Goal: Task Accomplishment & Management: Manage account settings

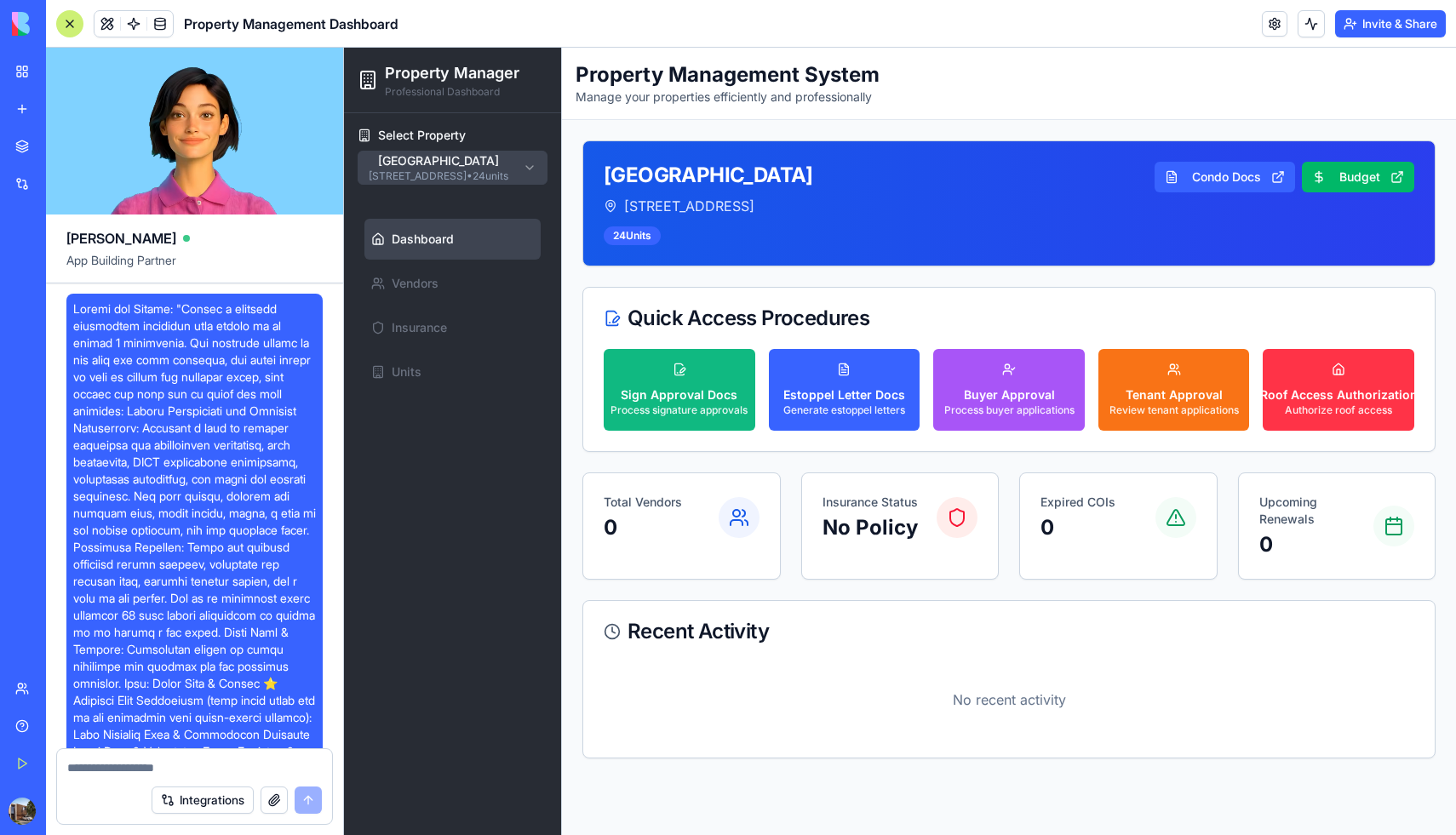
scroll to position [5978, 0]
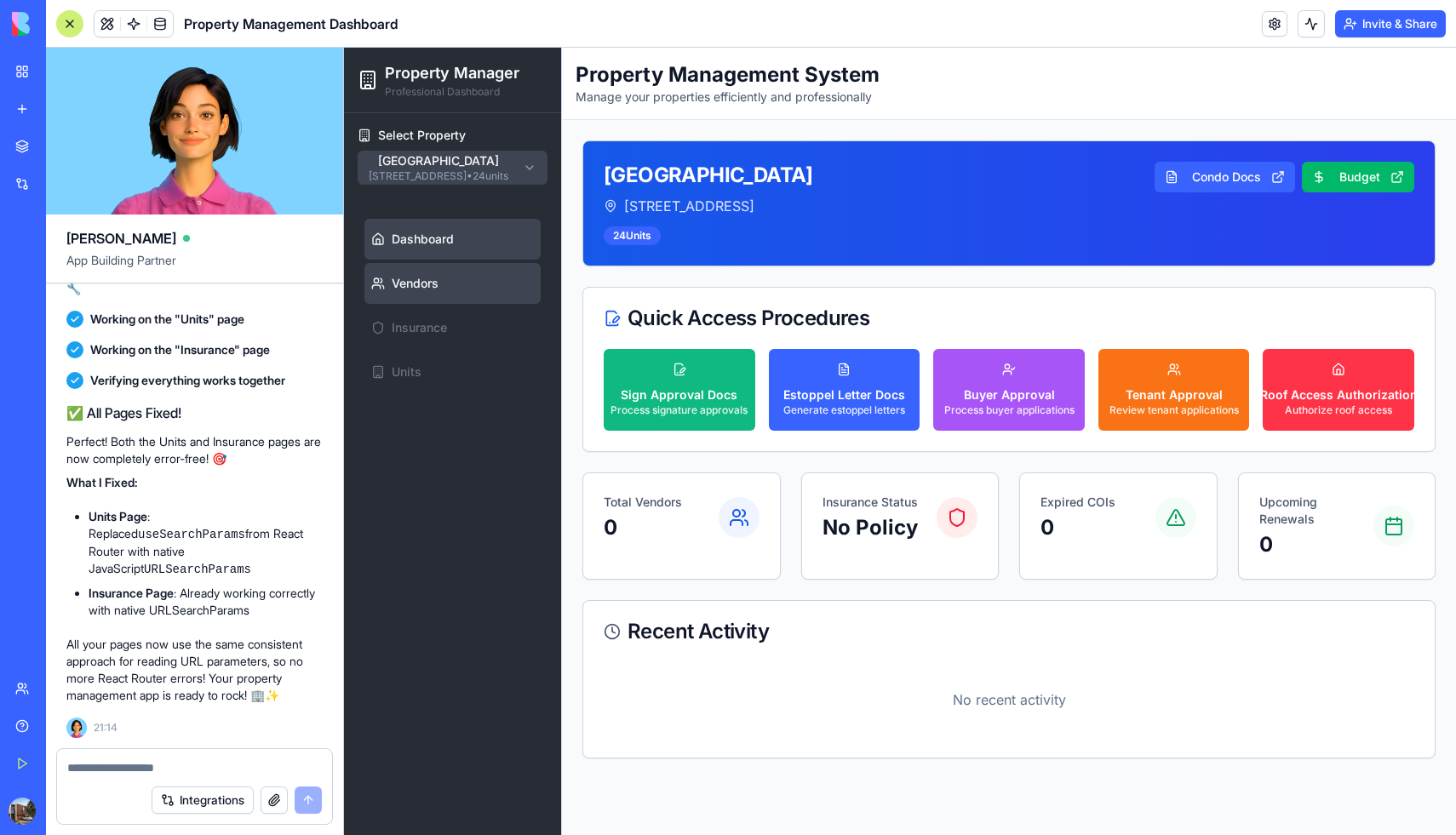
click at [443, 277] on link "Vendors" at bounding box center [452, 283] width 176 height 41
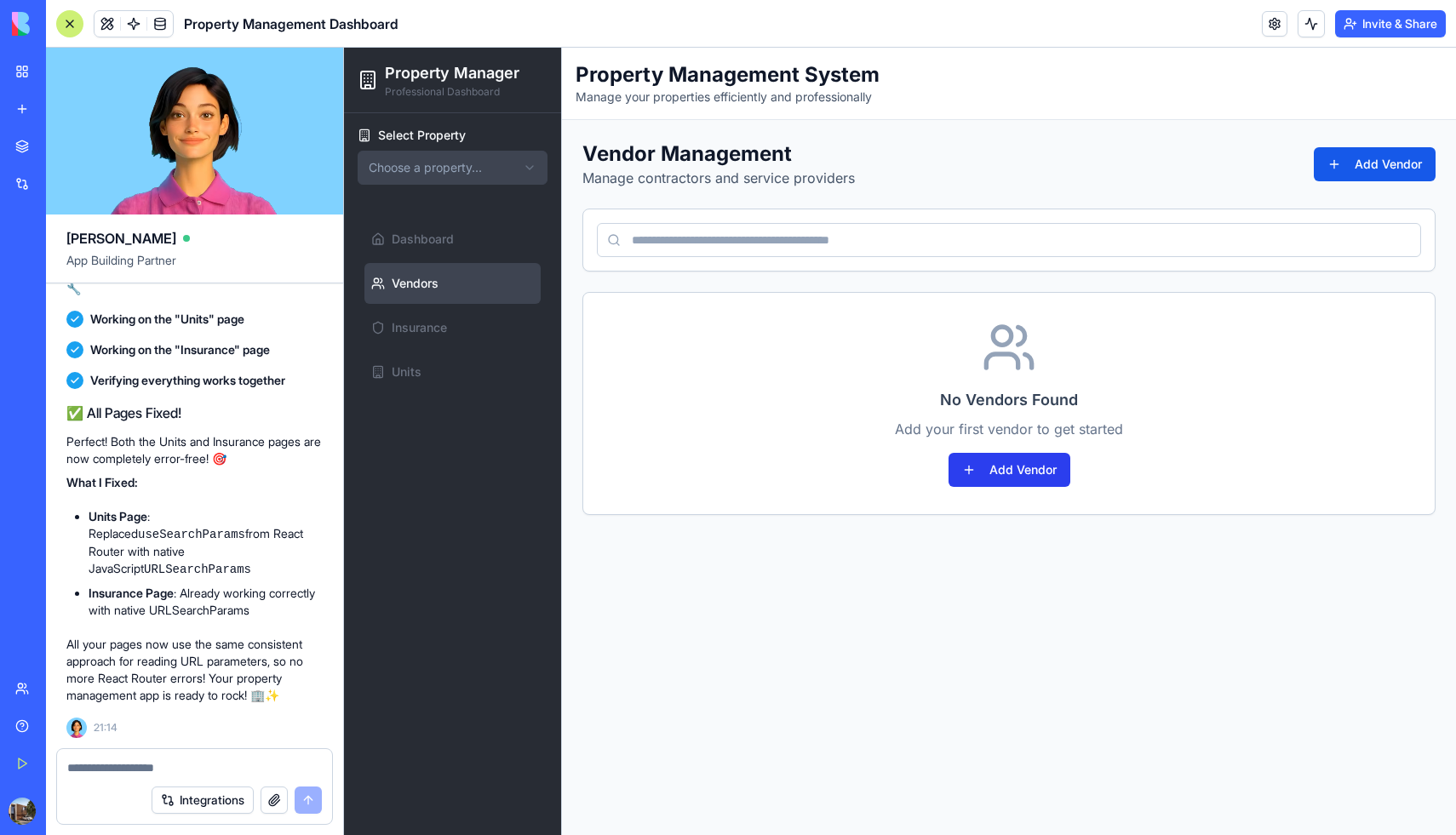
click at [1012, 465] on button "Add Vendor" at bounding box center [1009, 470] width 122 height 34
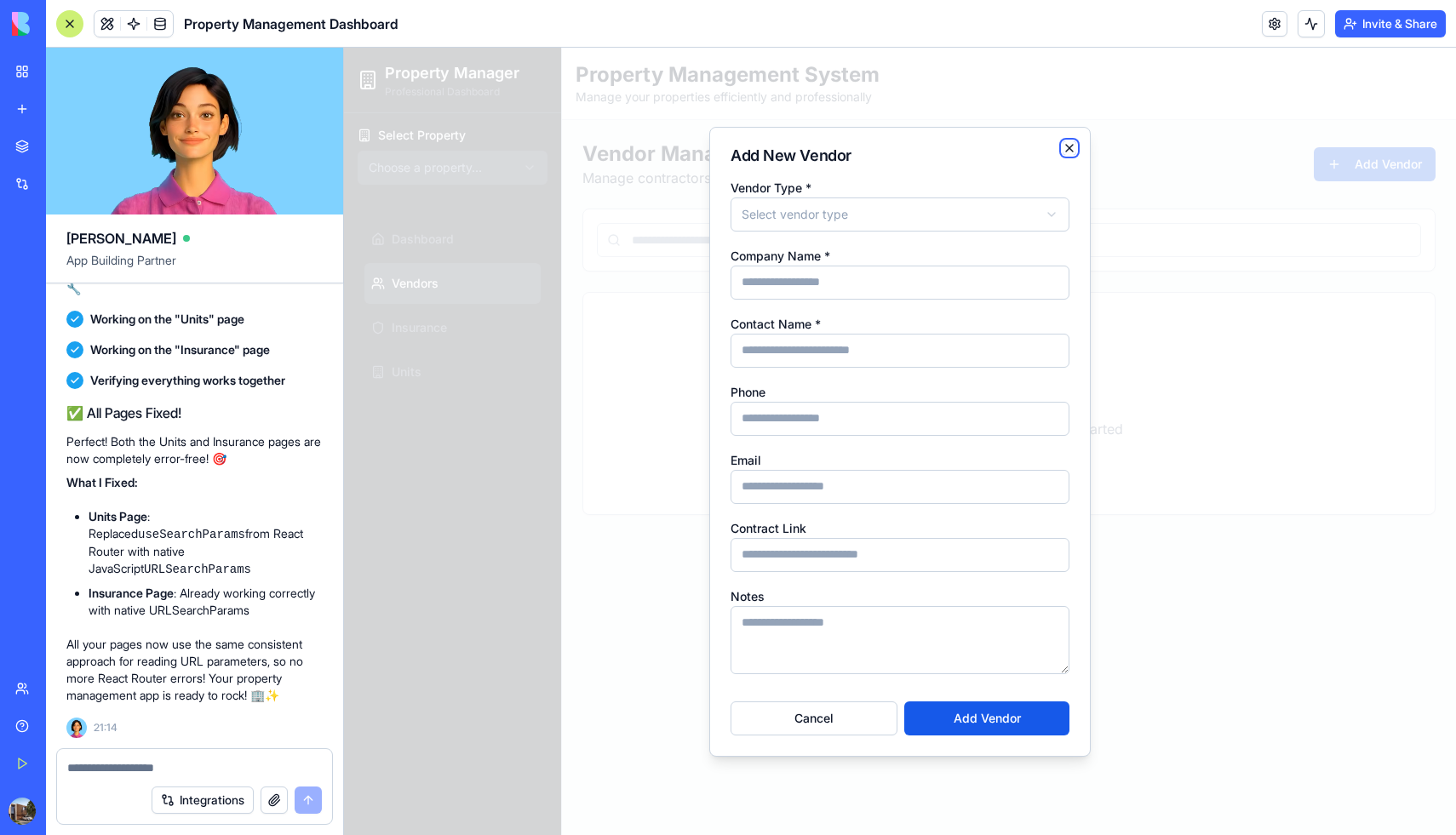
click at [1074, 152] on icon "button" at bounding box center [1069, 147] width 14 height 14
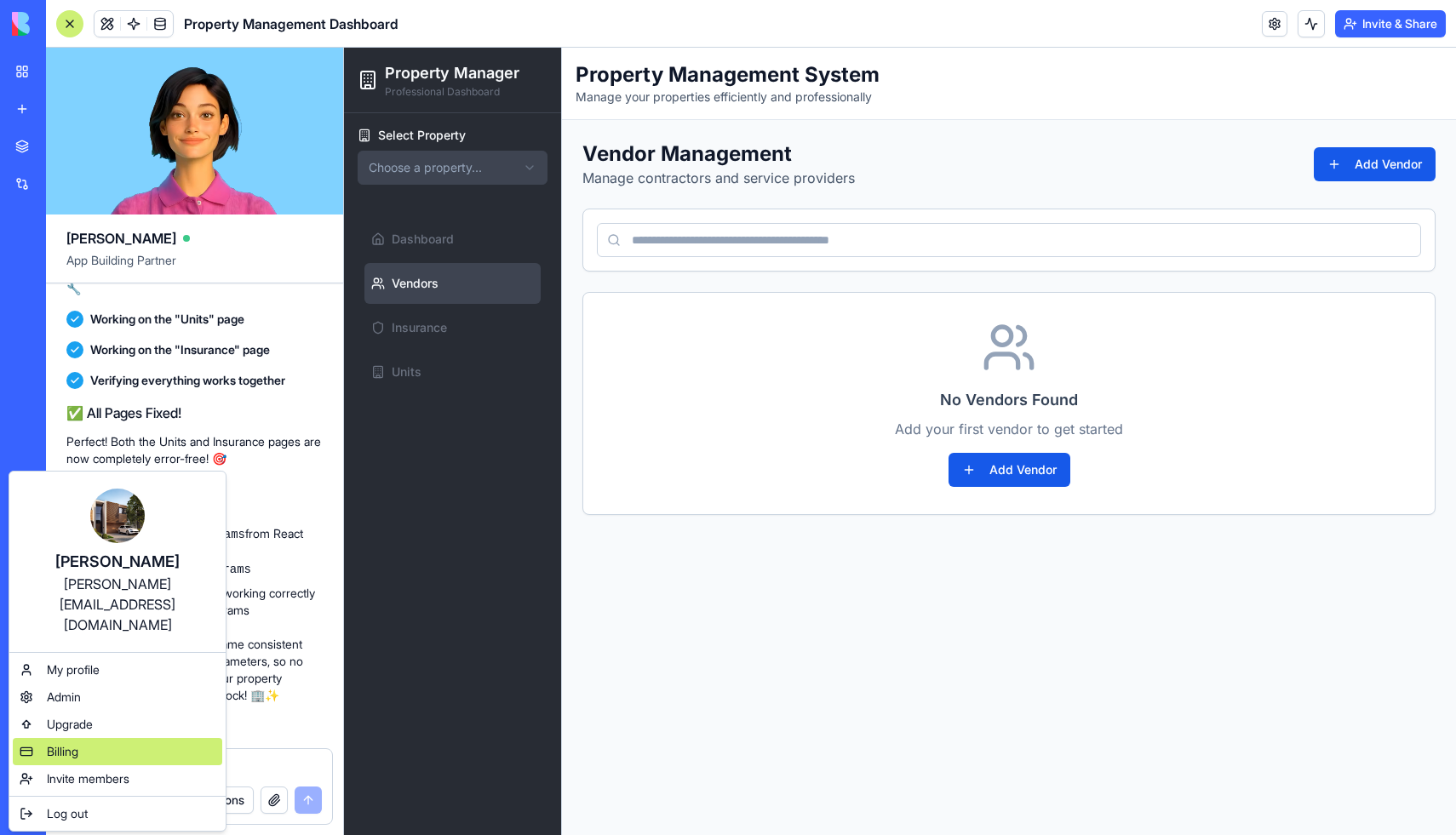
click at [85, 738] on div "Billing" at bounding box center [118, 752] width 210 height 27
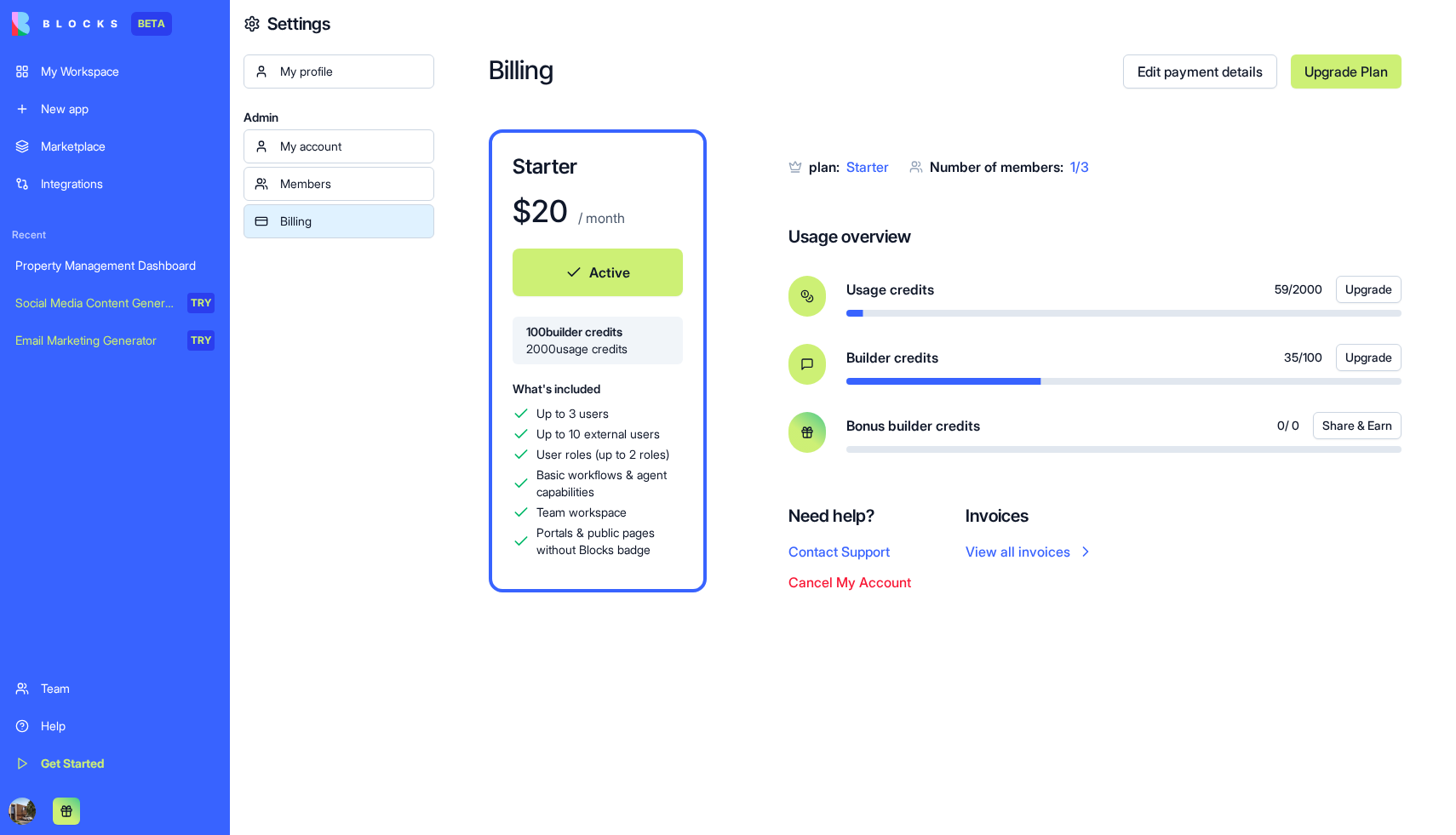
click at [879, 585] on button "Cancel My Account" at bounding box center [850, 583] width 123 height 21
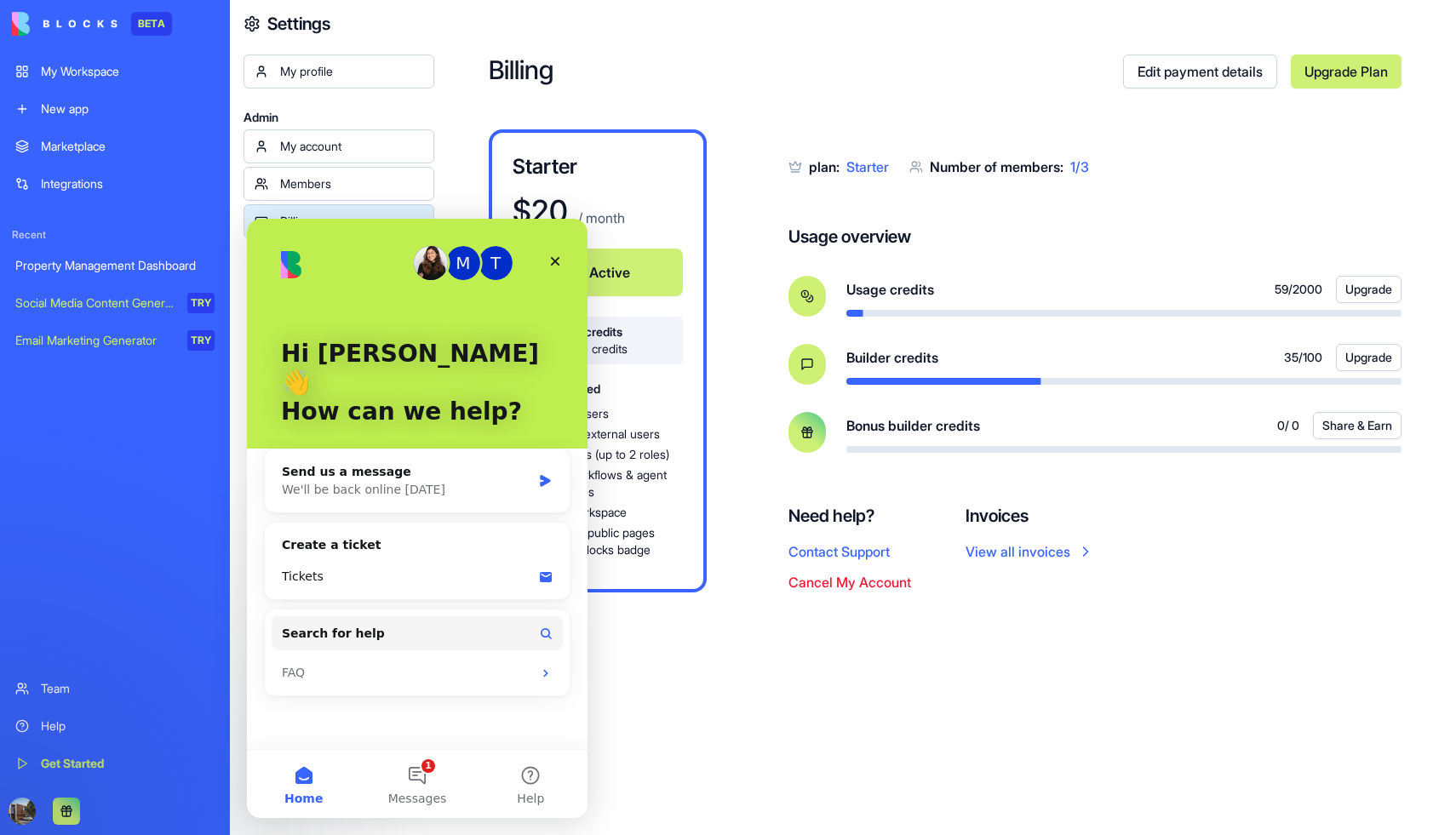
click at [745, 674] on div "Billing Edit payment details Upgrade Plan Starter $ 20 / month Active 100 build…" at bounding box center [945, 417] width 1022 height 835
click at [552, 259] on icon "Close" at bounding box center [555, 261] width 9 height 9
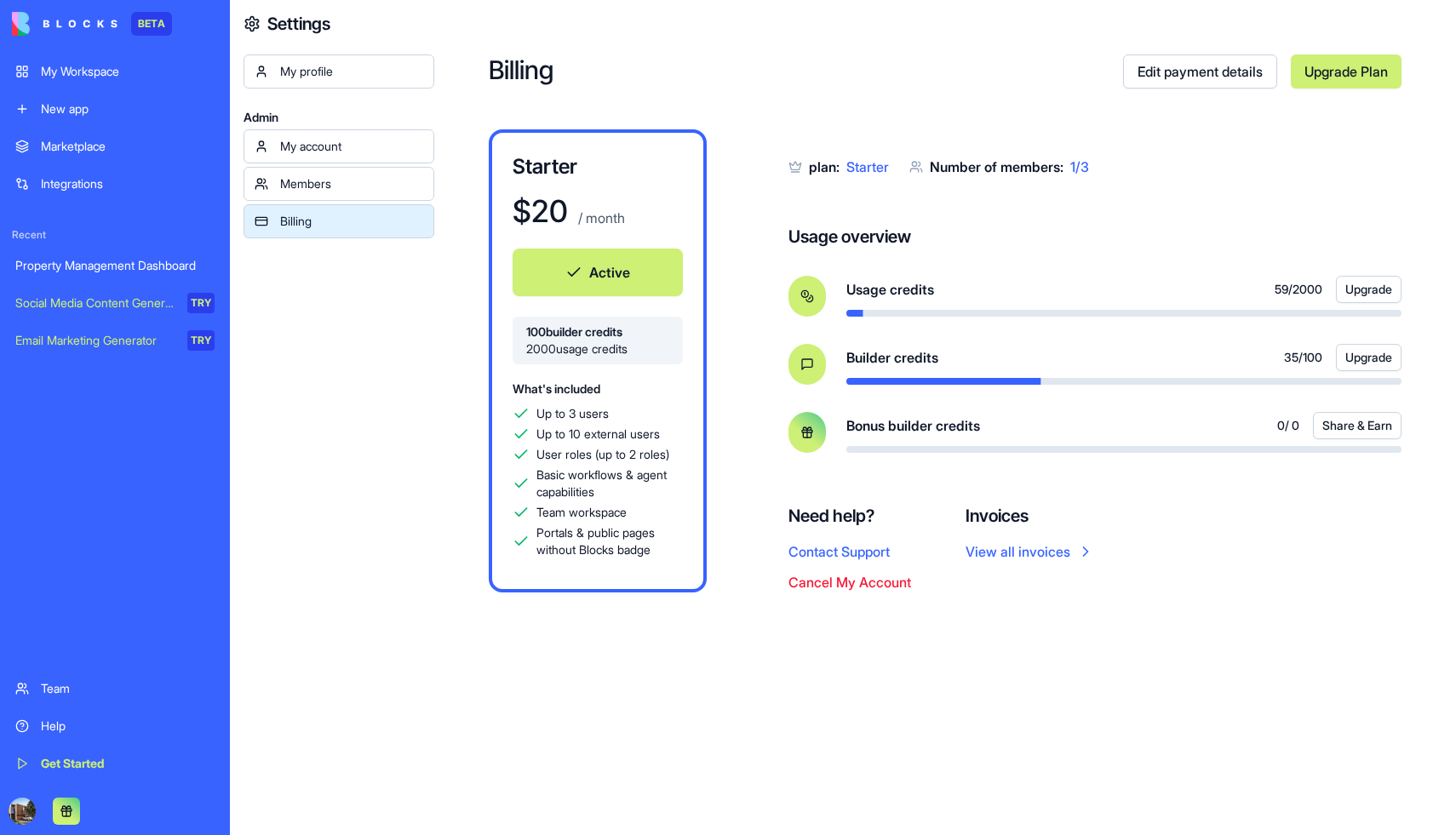
click at [864, 580] on button "Cancel My Account" at bounding box center [850, 583] width 123 height 21
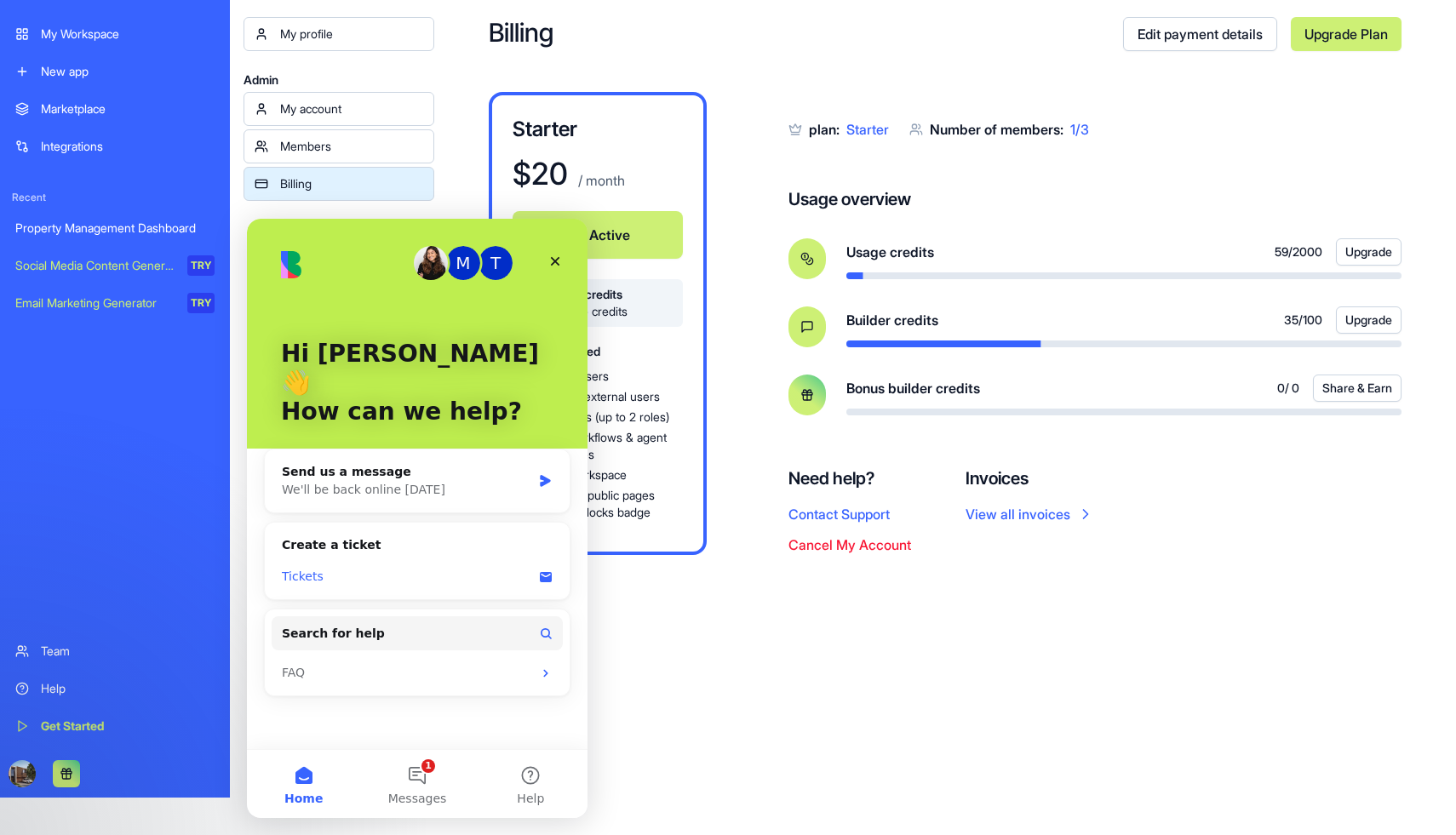
scroll to position [54, 0]
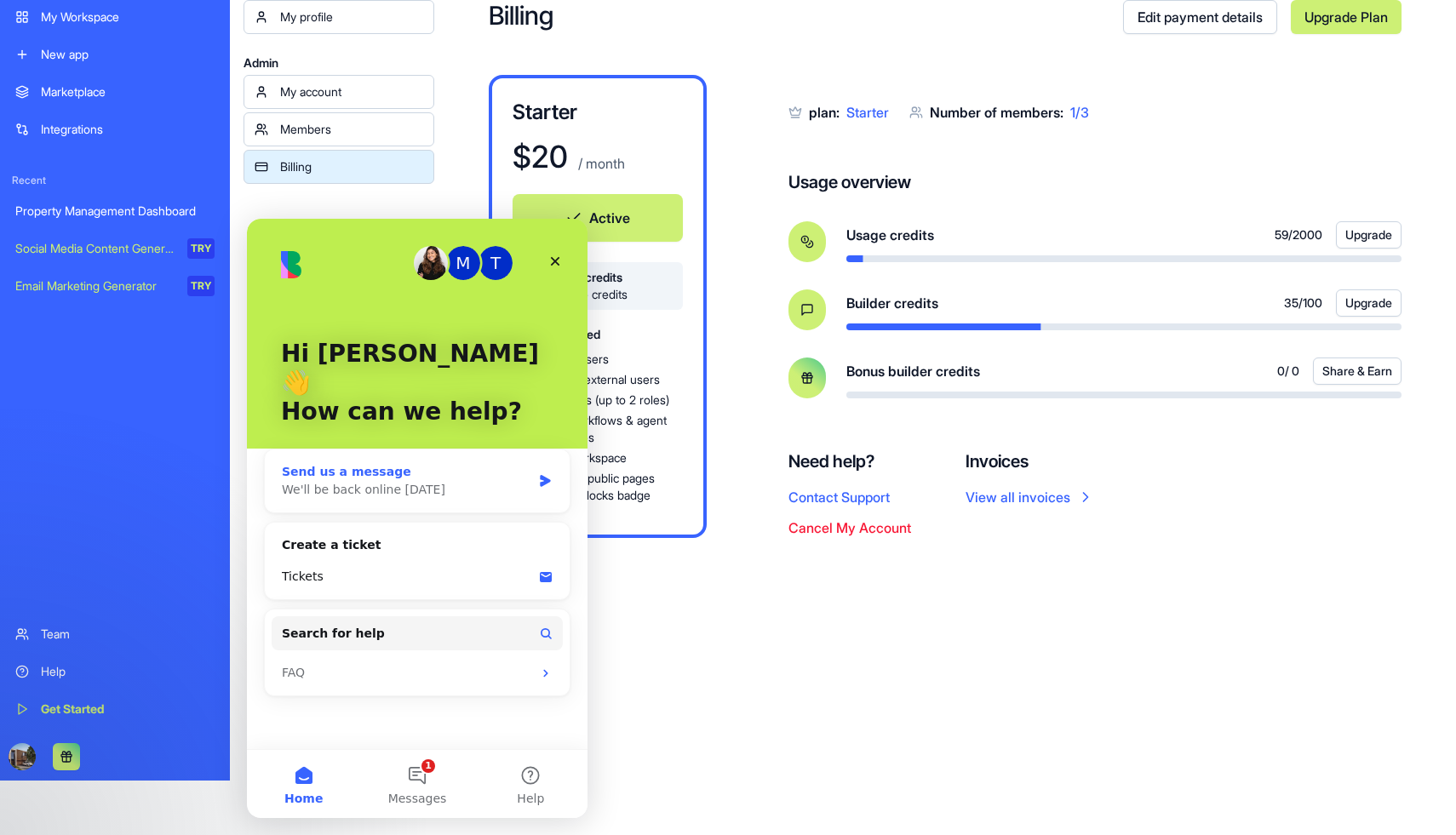
click at [525, 481] on div "We'll be back online [DATE]" at bounding box center [407, 490] width 250 height 18
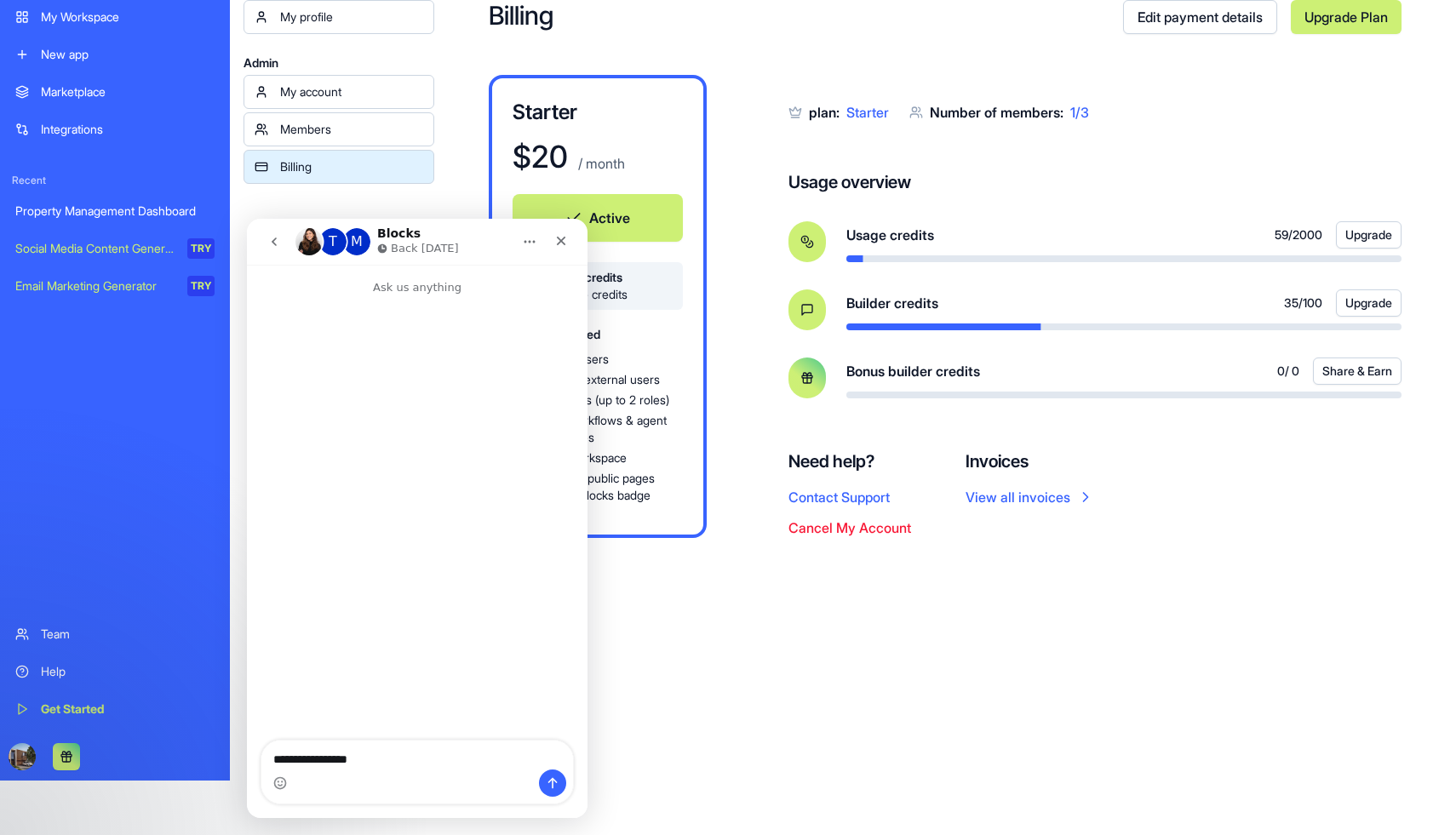
type textarea "**********"
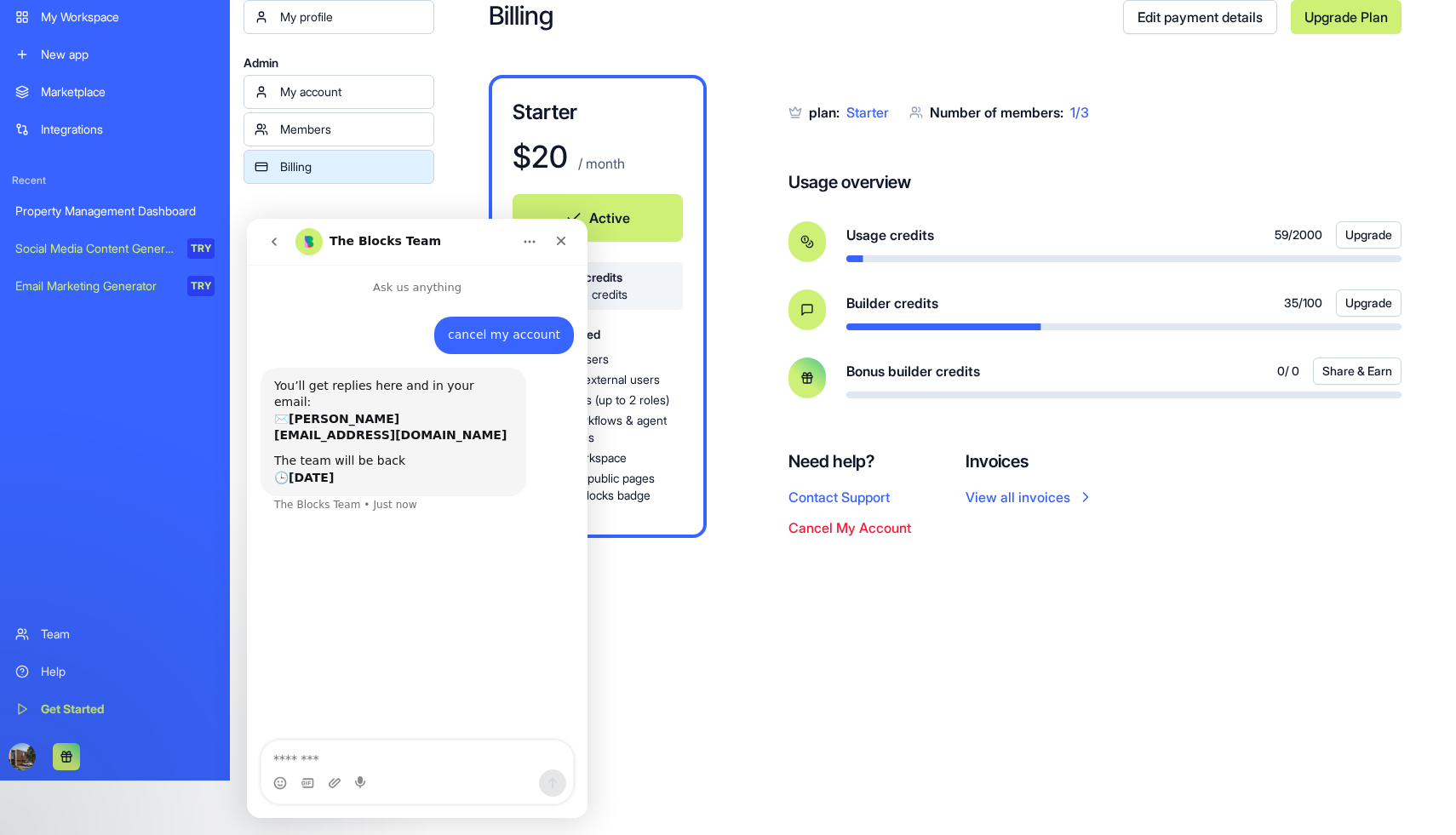
click at [663, 697] on div "Billing Edit payment details Upgrade Plan Starter $ 20 / month Active 100 build…" at bounding box center [945, 363] width 1022 height 835
click at [562, 233] on div "Close" at bounding box center [561, 241] width 31 height 31
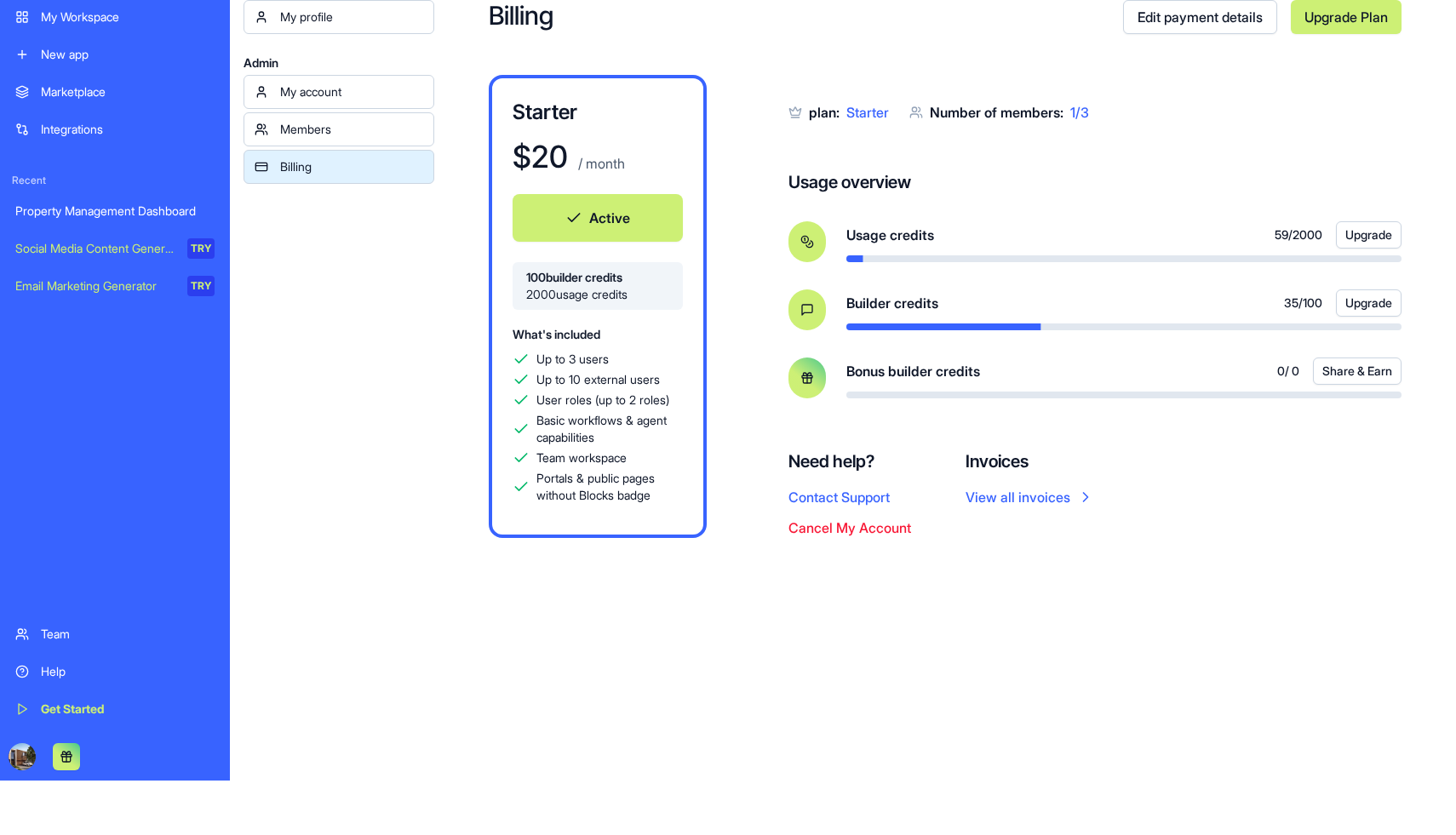
click at [627, 215] on button "Active" at bounding box center [598, 218] width 170 height 48
click at [821, 529] on button "Cancel My Account" at bounding box center [850, 527] width 123 height 21
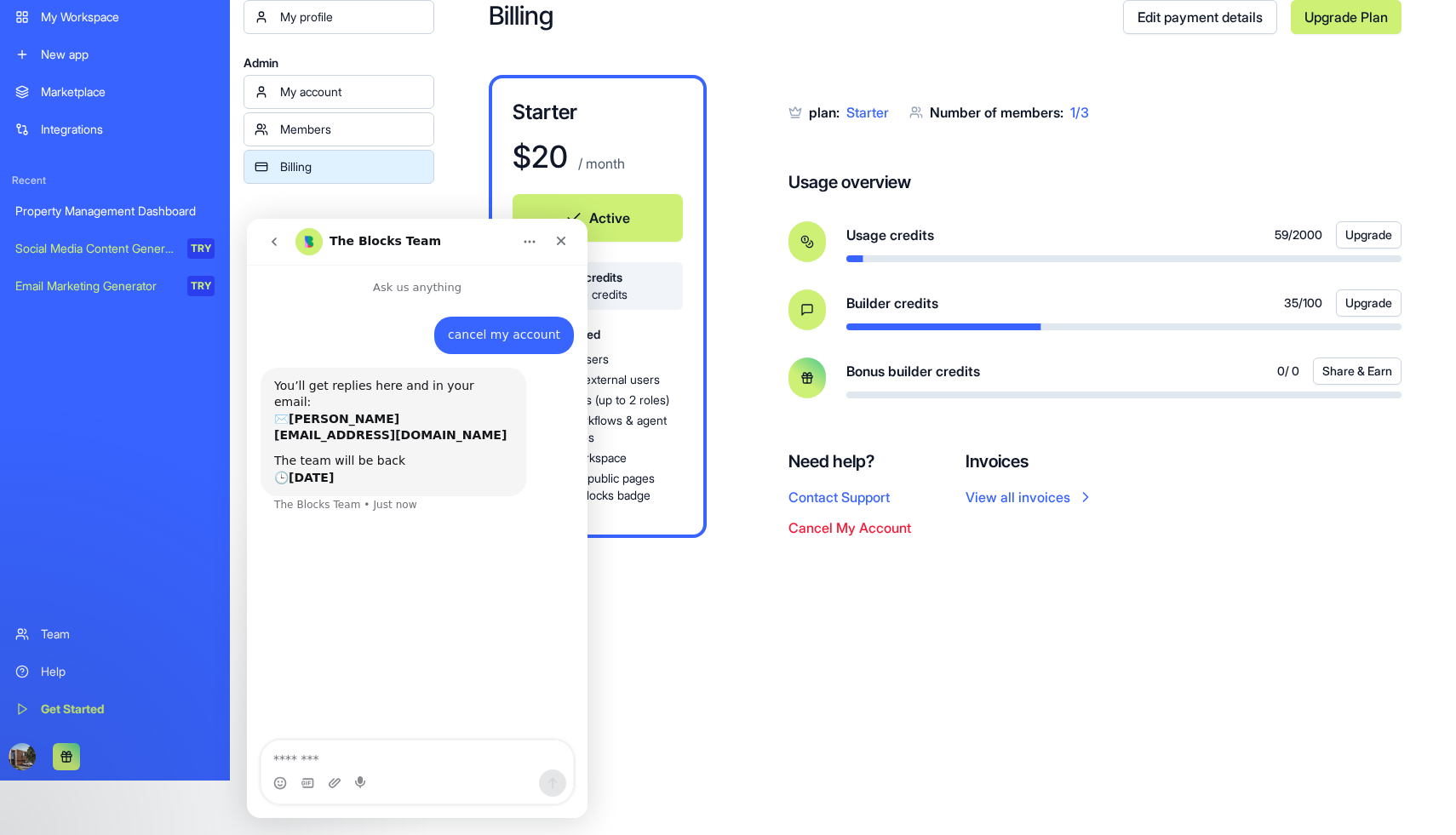
click at [877, 669] on div "Billing Edit payment details Upgrade Plan Starter $ 20 / month Active 100 build…" at bounding box center [945, 363] width 1022 height 835
click at [564, 240] on icon "Close" at bounding box center [561, 241] width 14 height 14
